Goal: Find specific page/section

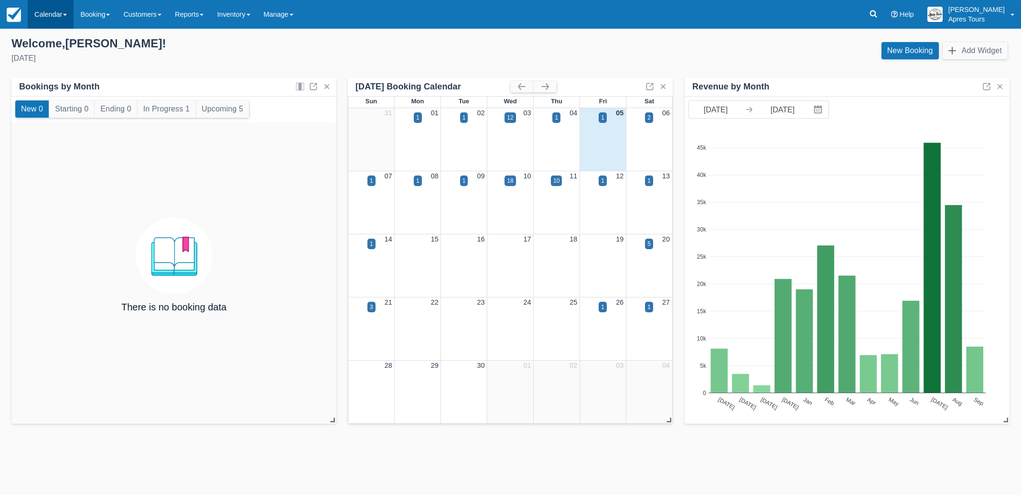
click at [54, 17] on link "Calendar" at bounding box center [51, 14] width 46 height 29
click at [49, 93] on link "Month" at bounding box center [65, 90] width 75 height 20
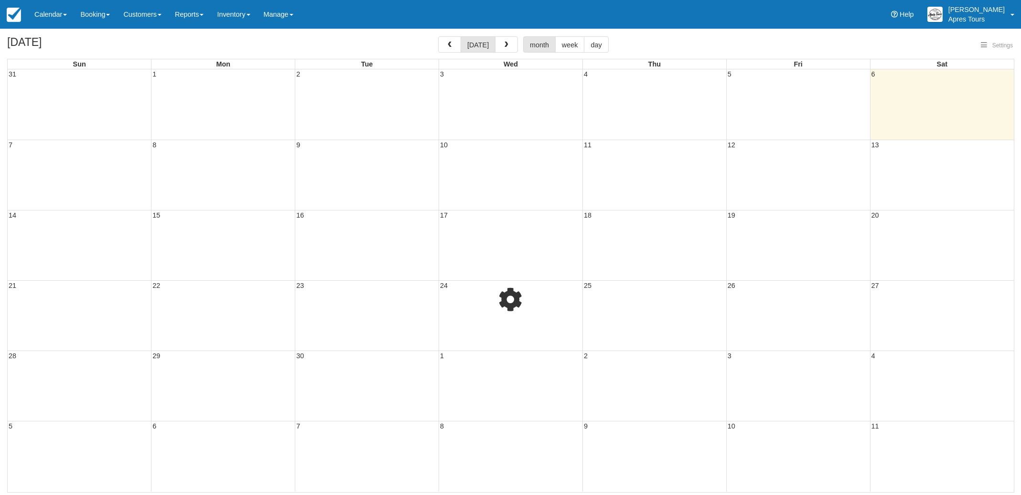
select select
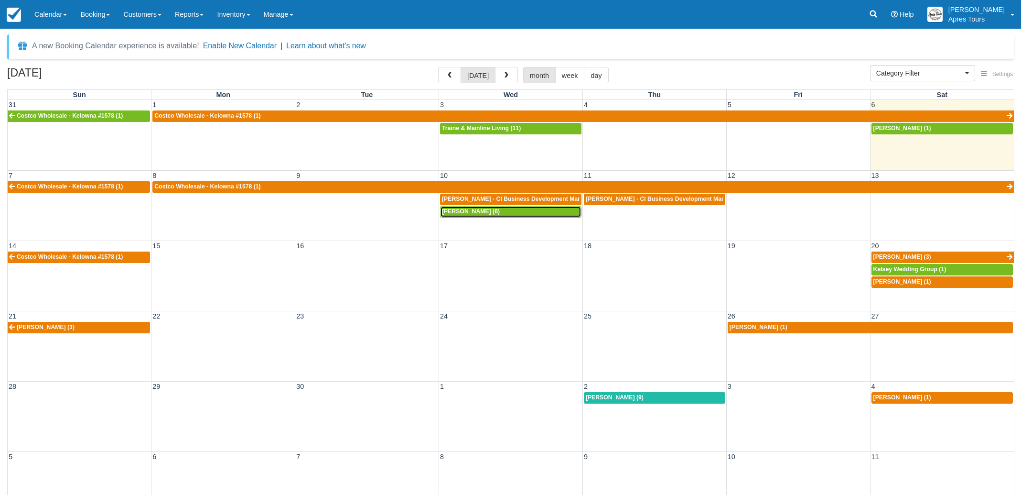
click at [495, 212] on div "[PERSON_NAME] (6)" at bounding box center [511, 212] width 138 height 8
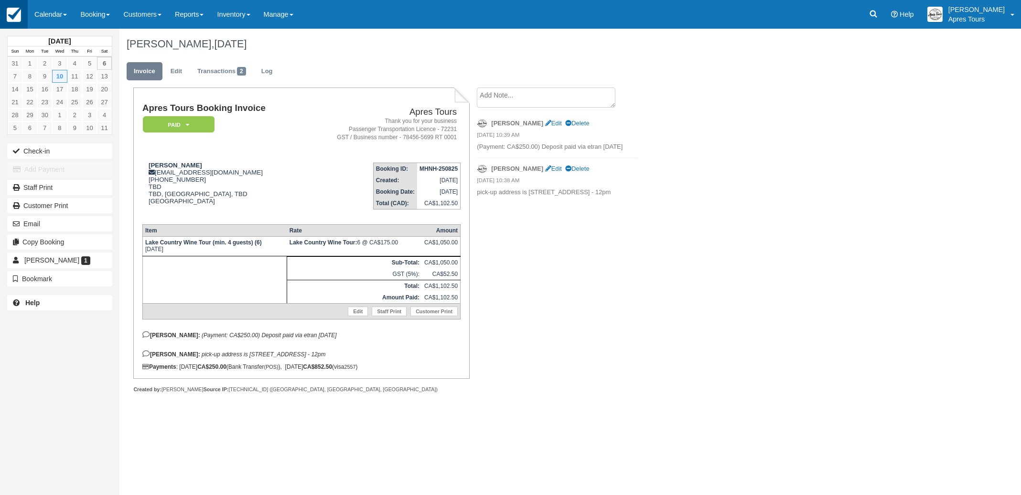
click at [14, 11] on img at bounding box center [14, 15] width 14 height 14
